Goal: Task Accomplishment & Management: Manage account settings

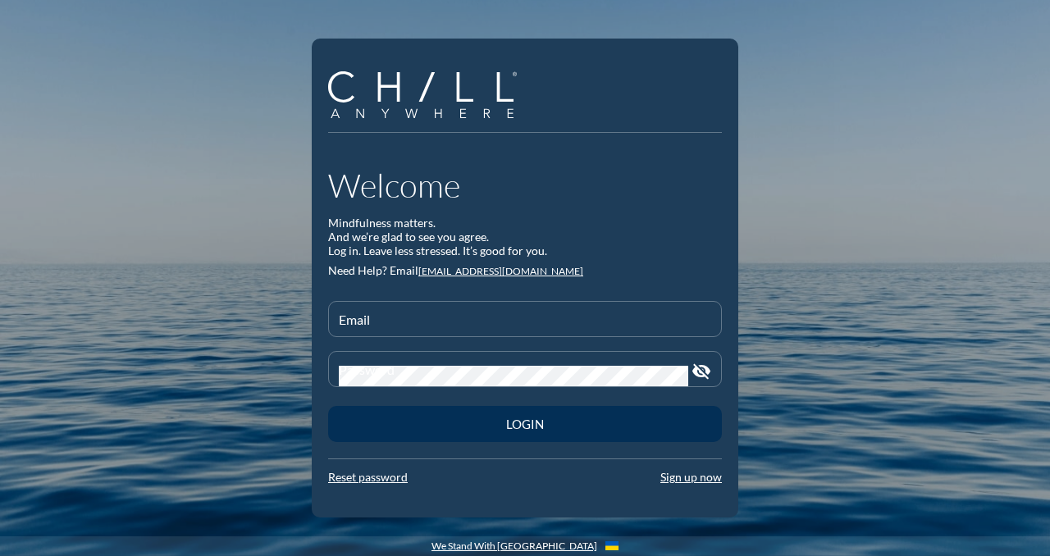
type input "[EMAIL_ADDRESS][DOMAIN_NAME]"
click at [516, 426] on div "Login" at bounding box center [525, 424] width 336 height 15
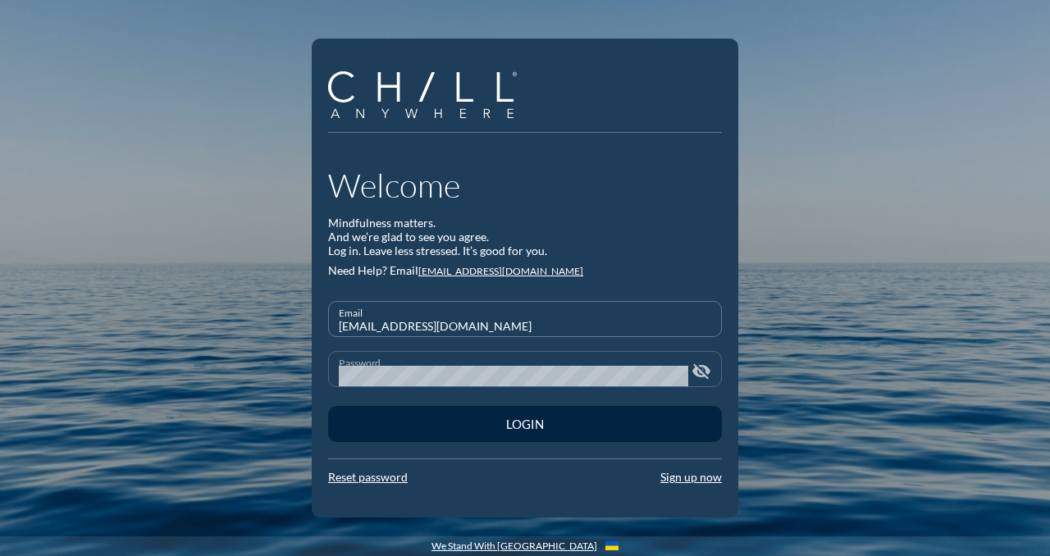
click at [700, 373] on icon "visibility_off" at bounding box center [701, 372] width 20 height 20
click at [700, 373] on icon "visibility" at bounding box center [701, 372] width 20 height 20
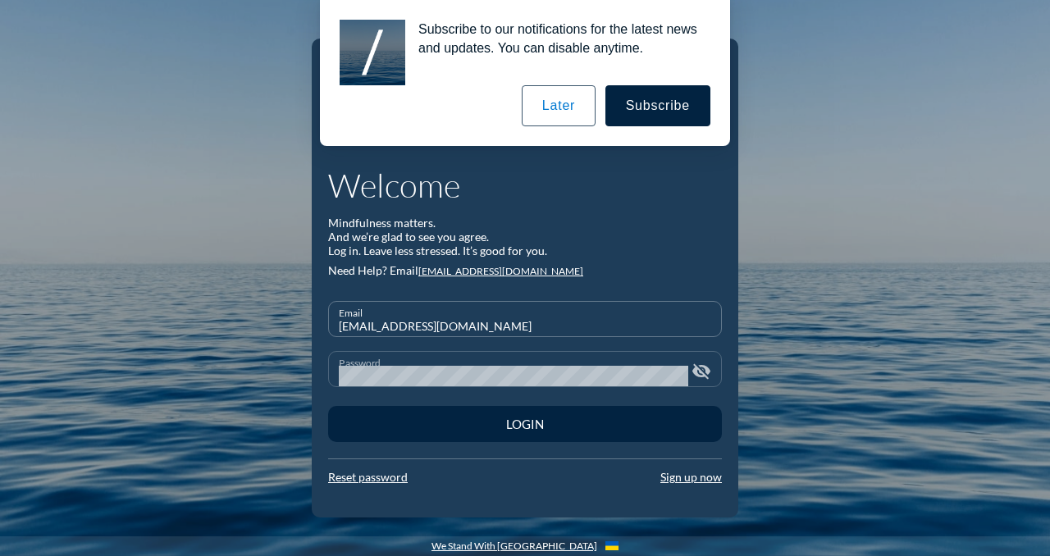
click at [550, 110] on button "Later" at bounding box center [559, 105] width 74 height 41
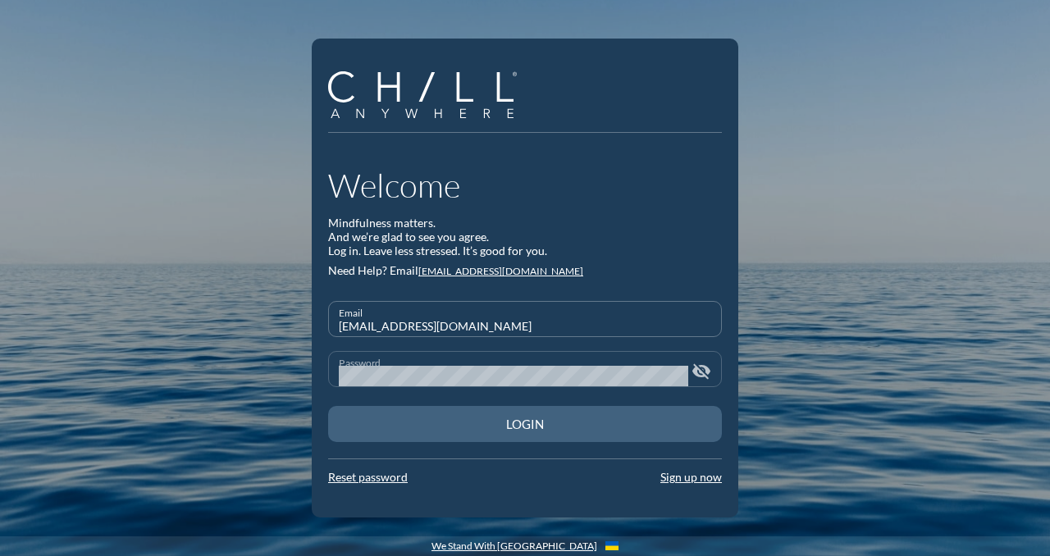
click at [514, 422] on div "Login" at bounding box center [525, 424] width 336 height 15
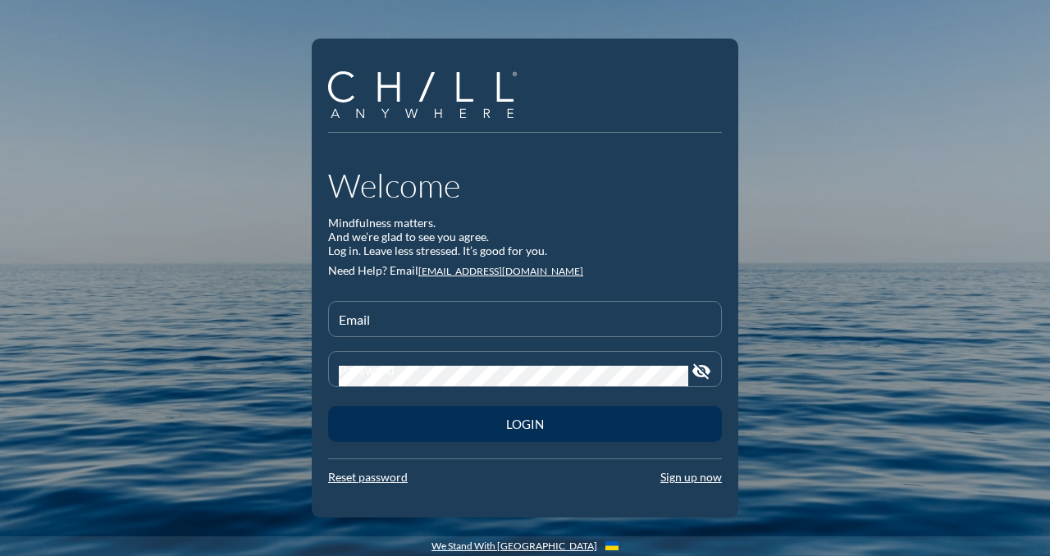
type input "[EMAIL_ADDRESS][DOMAIN_NAME]"
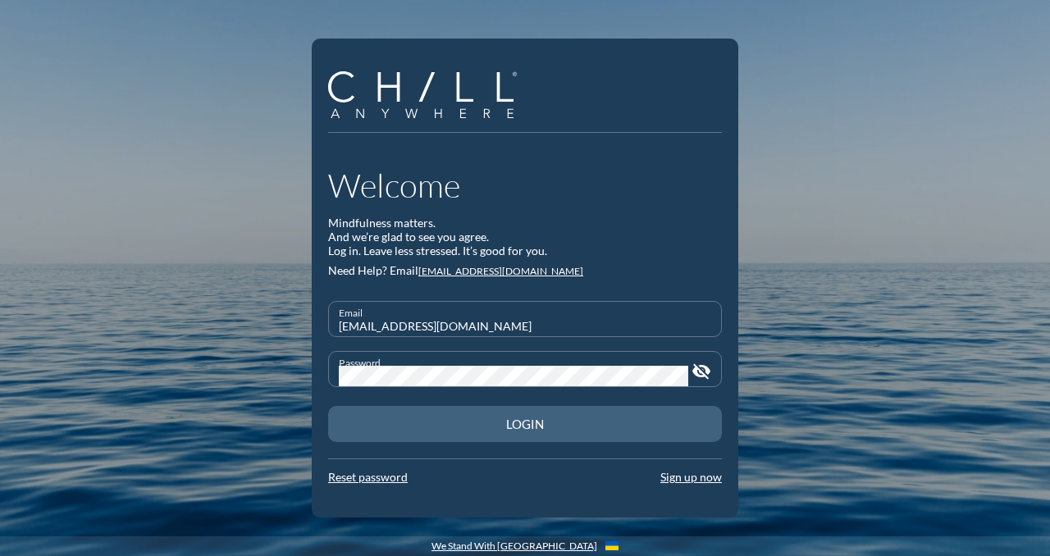
click at [527, 421] on div "Login" at bounding box center [525, 424] width 336 height 15
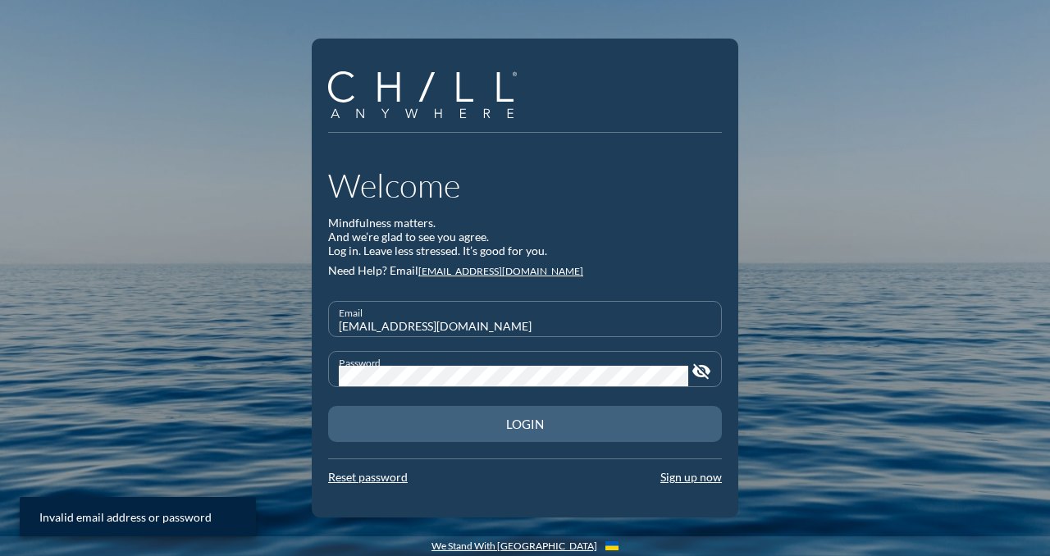
click at [525, 426] on div "Login" at bounding box center [525, 424] width 336 height 15
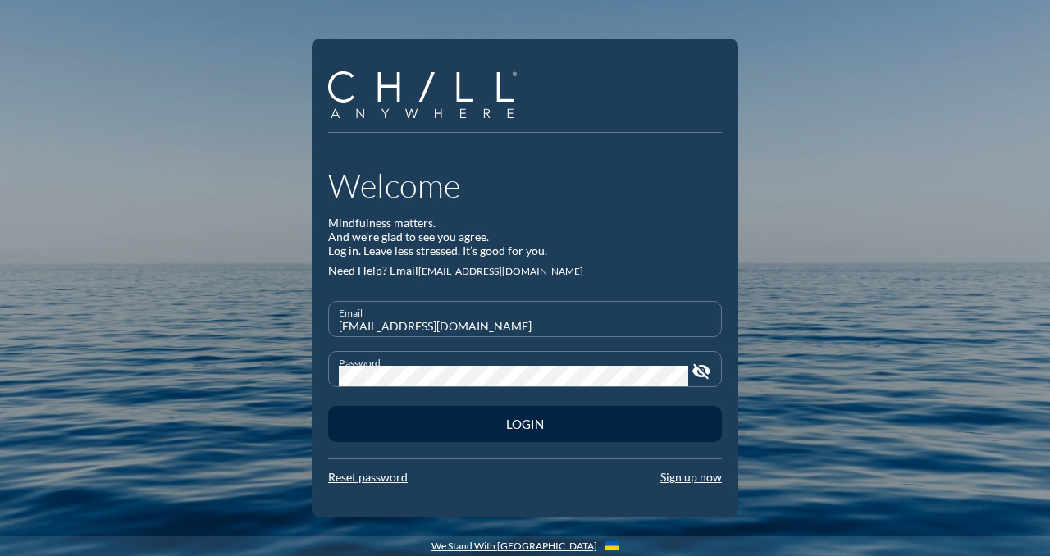
click at [488, 317] on input "[EMAIL_ADDRESS][DOMAIN_NAME]" at bounding box center [525, 326] width 372 height 21
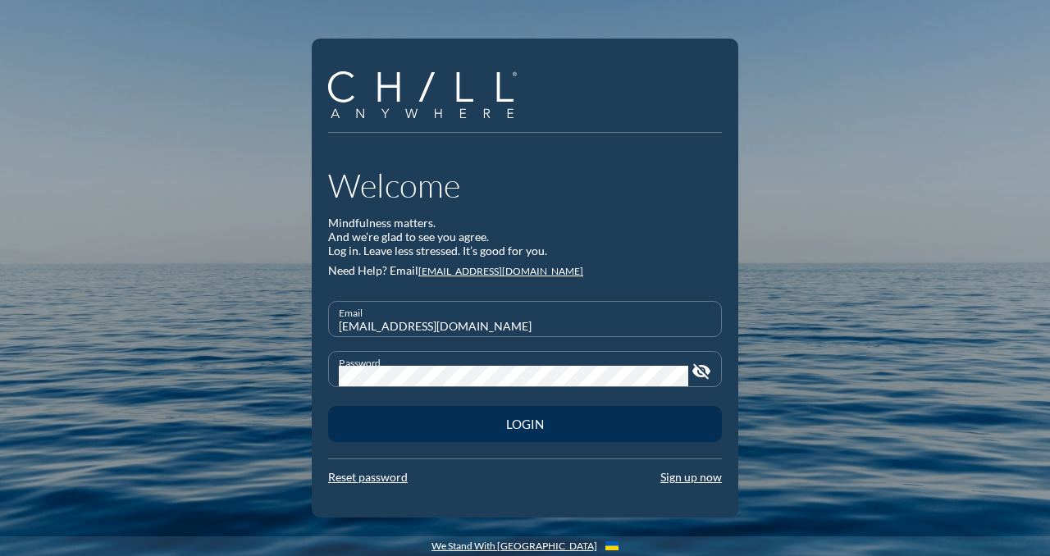
click at [515, 426] on div "Login" at bounding box center [525, 424] width 336 height 15
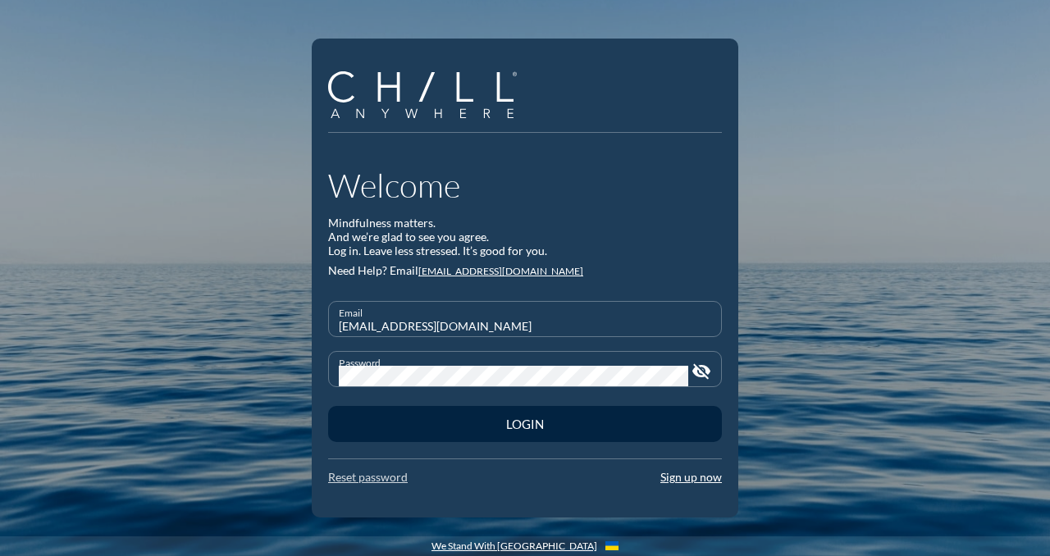
click at [383, 482] on link "Reset password" at bounding box center [368, 477] width 80 height 14
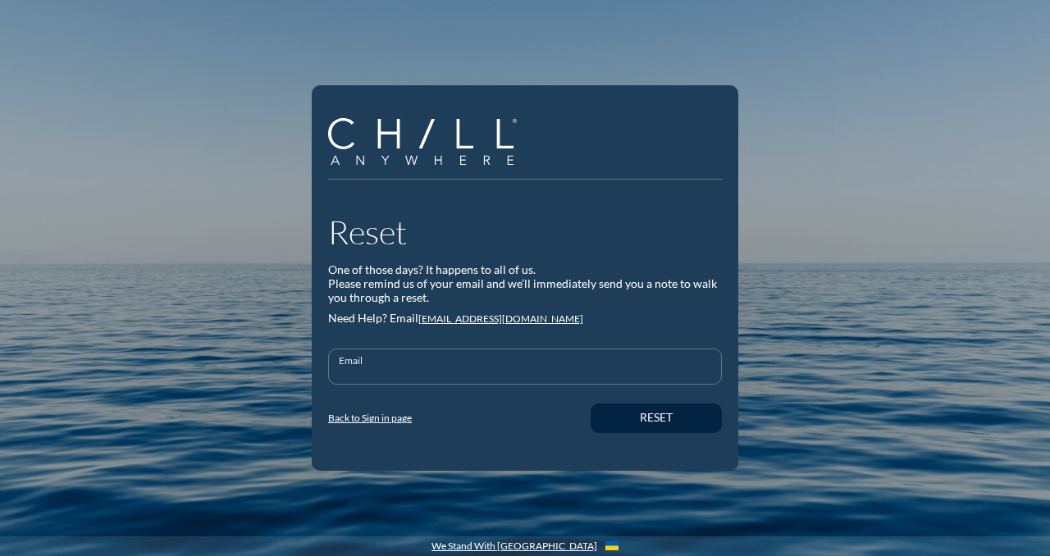
click at [390, 364] on input "Email" at bounding box center [525, 373] width 372 height 21
type input "[EMAIL_ADDRESS][DOMAIN_NAME]"
click at [634, 417] on div "Reset" at bounding box center [656, 418] width 74 height 14
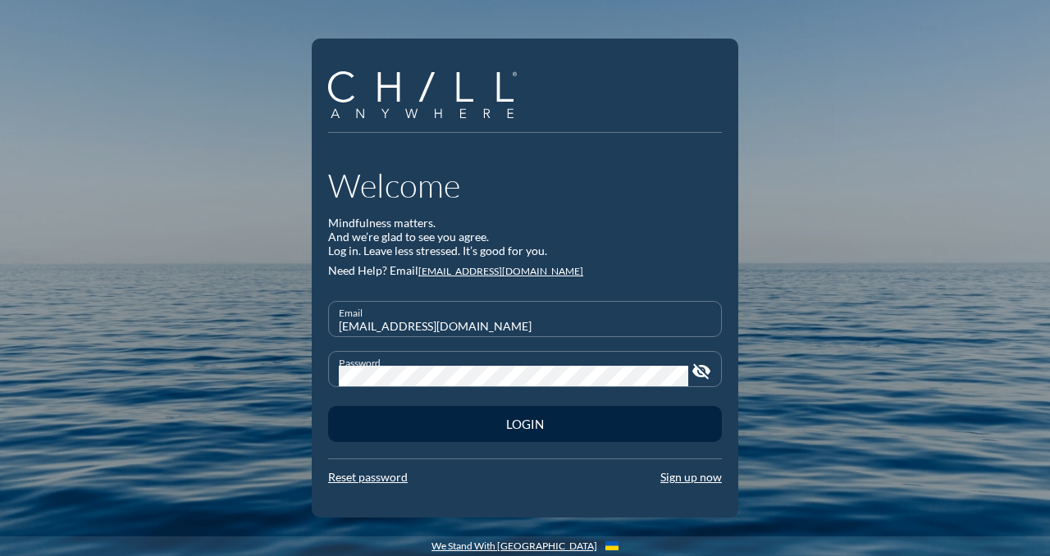
click at [699, 380] on icon "visibility_off" at bounding box center [701, 372] width 20 height 20
click at [699, 380] on icon "visibility" at bounding box center [701, 372] width 20 height 20
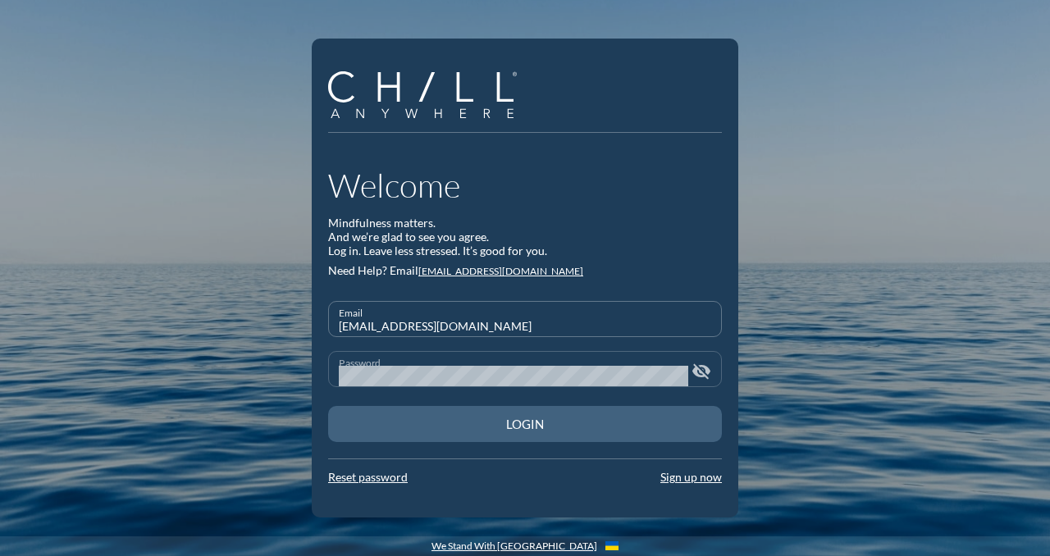
click at [564, 429] on div "Login" at bounding box center [525, 424] width 336 height 15
